Goal: Contribute content: Add original content to the website for others to see

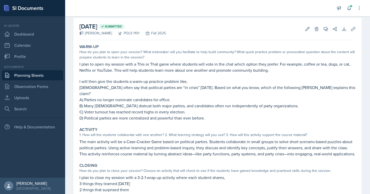
scroll to position [20, 0]
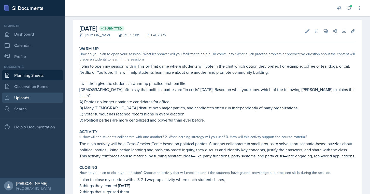
click at [41, 101] on link "Uploads" at bounding box center [32, 98] width 61 height 10
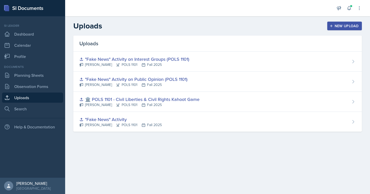
click at [339, 25] on div "New Upload" at bounding box center [345, 26] width 28 height 4
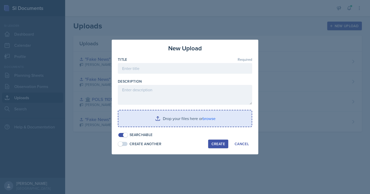
click at [184, 116] on input "file" at bounding box center [184, 118] width 133 height 16
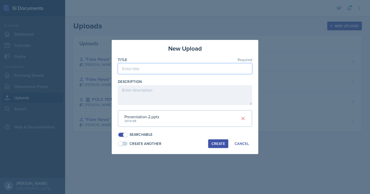
click at [162, 69] on input at bounding box center [185, 68] width 134 height 11
type input "Case Cracker Activity (POLS 1101)"
click at [220, 142] on div "Create" at bounding box center [218, 144] width 13 height 4
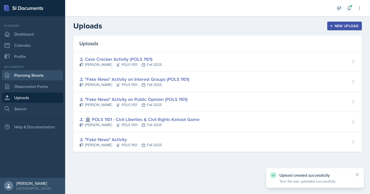
click at [48, 77] on link "Planning Sheets" at bounding box center [32, 75] width 61 height 10
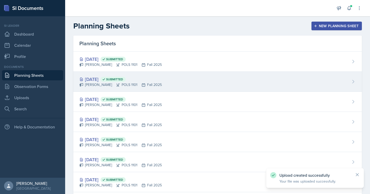
click at [116, 82] on div "[PERSON_NAME] POLS 1101 Fall 2025" at bounding box center [120, 84] width 82 height 5
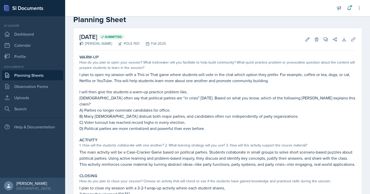
scroll to position [14, 0]
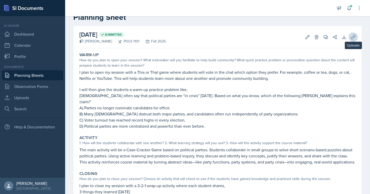
click at [356, 35] on button "Uploads" at bounding box center [353, 37] width 9 height 9
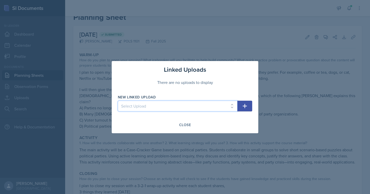
select select "5397d6da-a74e-404a-adf9-f7cbe3e8feb6"
click at [242, 108] on icon "button" at bounding box center [245, 106] width 6 height 6
select select
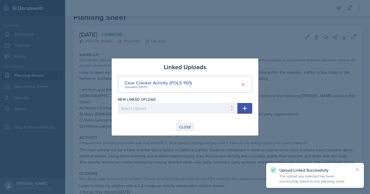
click at [186, 129] on div "Close" at bounding box center [185, 127] width 12 height 4
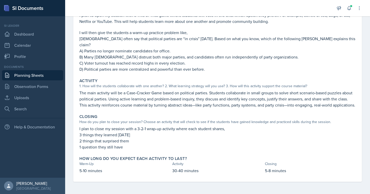
scroll to position [71, 0]
